Goal: Task Accomplishment & Management: Manage account settings

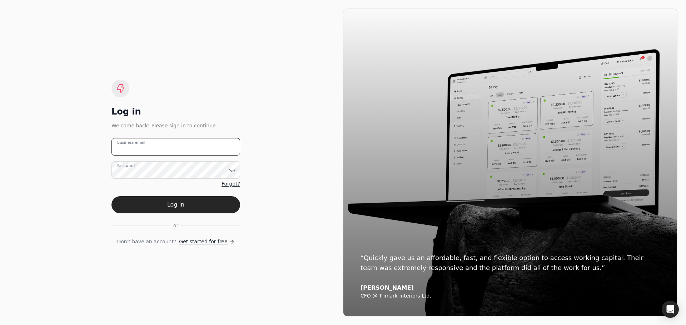
click at [181, 148] on email "Business email" at bounding box center [175, 146] width 129 height 17
type email "[EMAIL_ADDRESS][DOMAIN_NAME]"
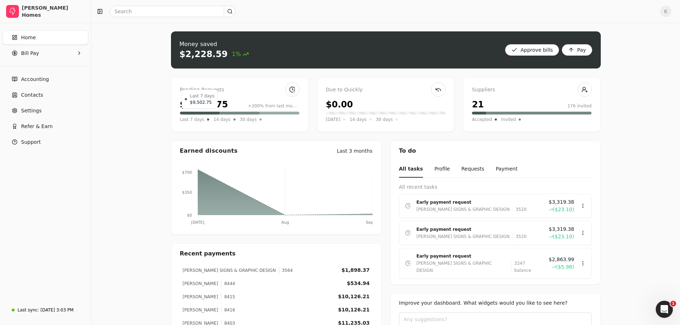
click at [194, 112] on div at bounding box center [200, 113] width 40 height 3
click at [189, 113] on div at bounding box center [200, 113] width 40 height 3
click at [34, 56] on span "Bill Pay" at bounding box center [30, 53] width 18 height 7
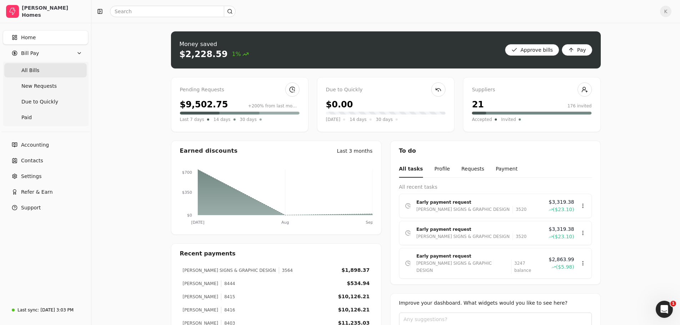
click at [35, 68] on span "All Bills" at bounding box center [30, 70] width 18 height 7
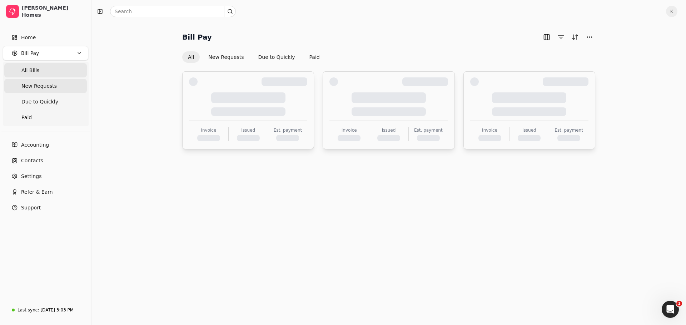
click at [46, 86] on span "New Requests" at bounding box center [38, 85] width 35 height 7
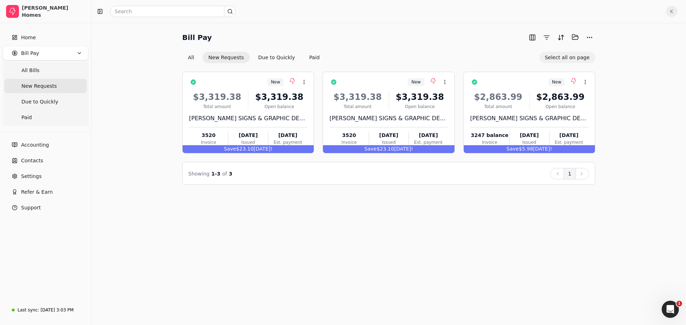
click at [558, 56] on button "Select all on page" at bounding box center [567, 57] width 56 height 11
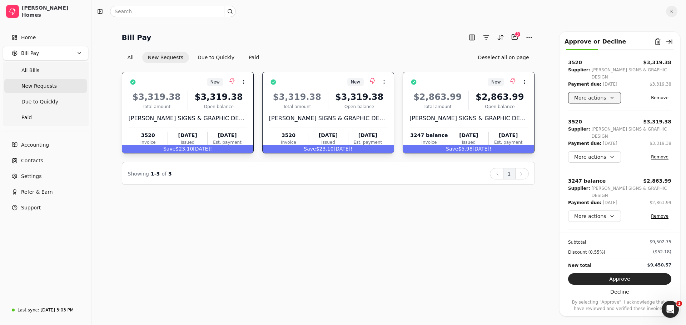
click at [600, 92] on button "More actions" at bounding box center [594, 97] width 53 height 11
click at [634, 92] on div "More actions Remove" at bounding box center [619, 97] width 103 height 11
click at [627, 277] on button "Approve" at bounding box center [619, 279] width 103 height 11
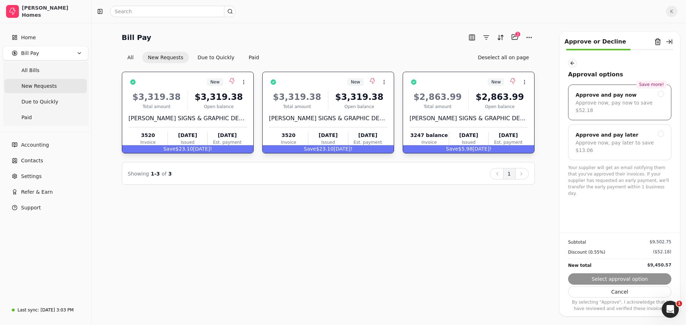
click at [621, 95] on div "Approve and pay now" at bounding box center [605, 95] width 61 height 9
click at [624, 278] on button "Next" at bounding box center [619, 279] width 103 height 11
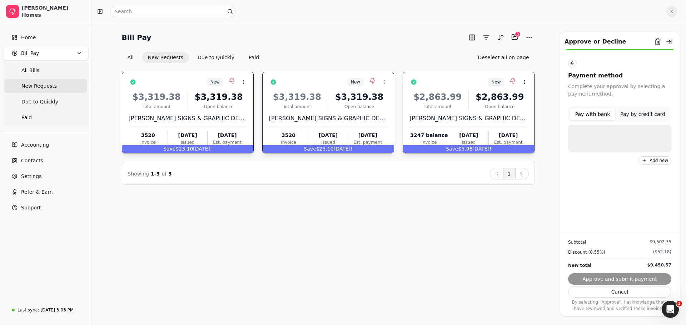
click at [604, 116] on button "Pay with bank" at bounding box center [592, 114] width 46 height 12
click at [615, 135] on p "Central 1 Credit Union" at bounding box center [620, 134] width 56 height 7
click at [617, 276] on button "Approve and submit payment" at bounding box center [619, 279] width 103 height 11
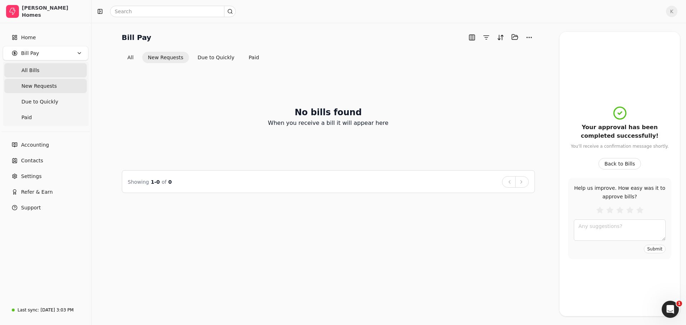
click at [58, 68] on Bills "All Bills" at bounding box center [45, 70] width 82 height 14
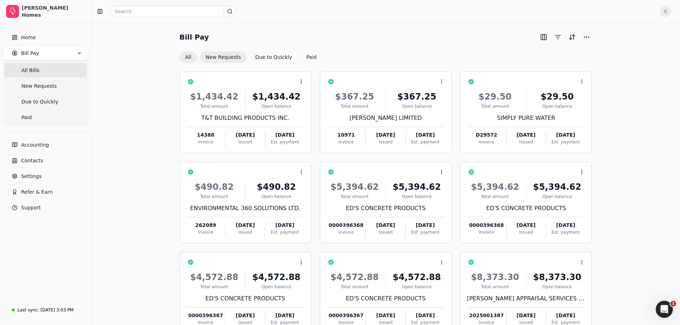
click at [229, 55] on button "New Requests" at bounding box center [223, 56] width 47 height 11
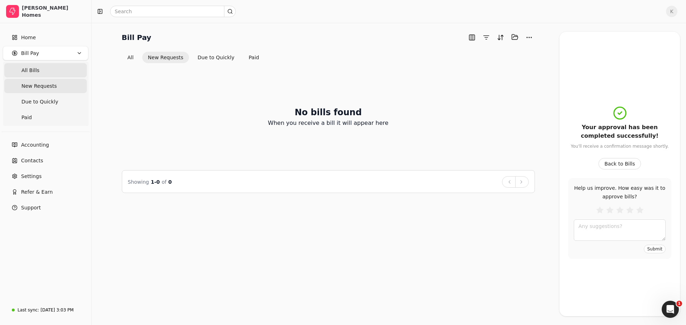
click at [34, 69] on span "All Bills" at bounding box center [30, 70] width 18 height 7
